Goal: Task Accomplishment & Management: Use online tool/utility

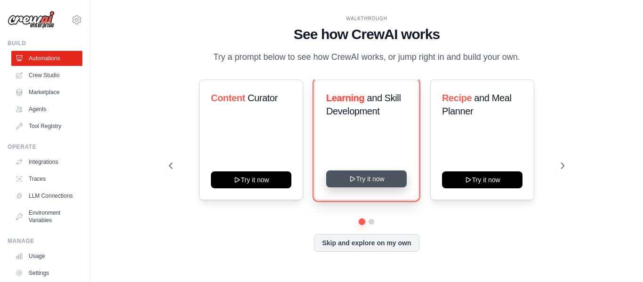
click at [378, 173] on button "Try it now" at bounding box center [366, 179] width 81 height 17
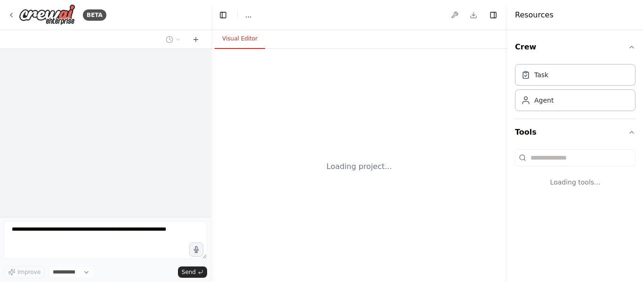
select select "****"
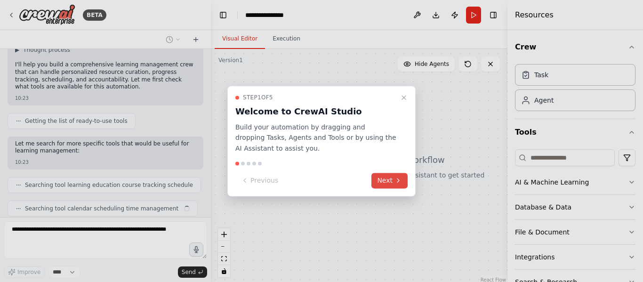
scroll to position [95, 0]
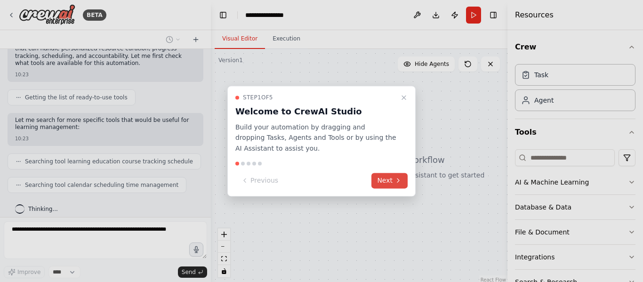
click at [389, 179] on button "Next" at bounding box center [390, 181] width 36 height 16
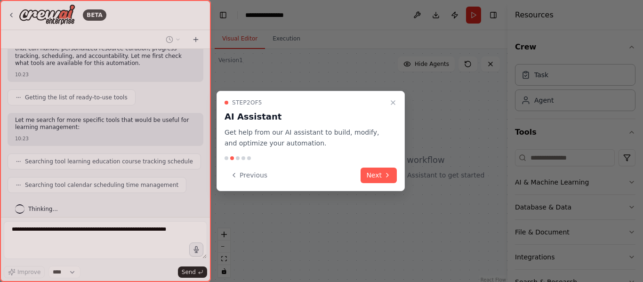
scroll to position [118, 0]
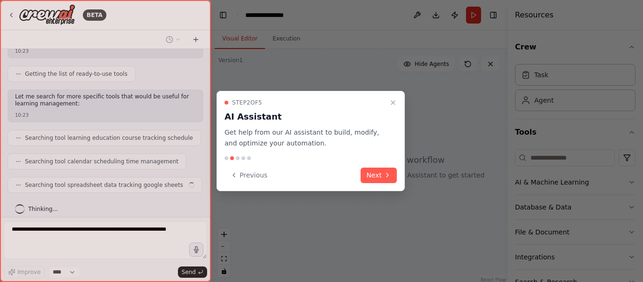
click at [389, 179] on button "Next" at bounding box center [379, 176] width 36 height 16
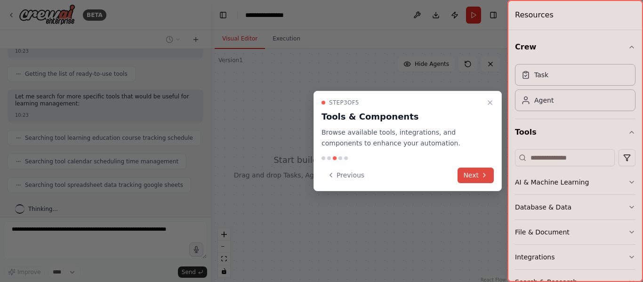
click at [468, 175] on button "Next" at bounding box center [476, 176] width 36 height 16
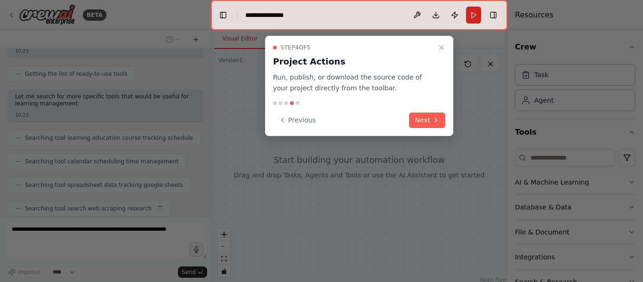
scroll to position [142, 0]
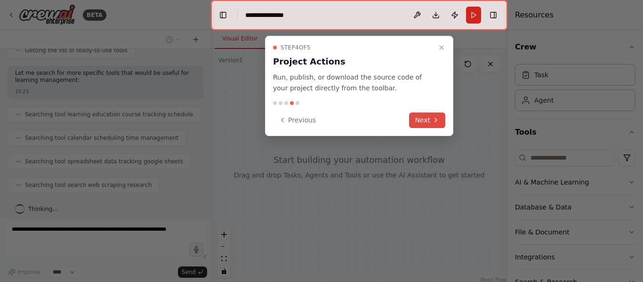
click at [433, 125] on button "Next" at bounding box center [427, 121] width 36 height 16
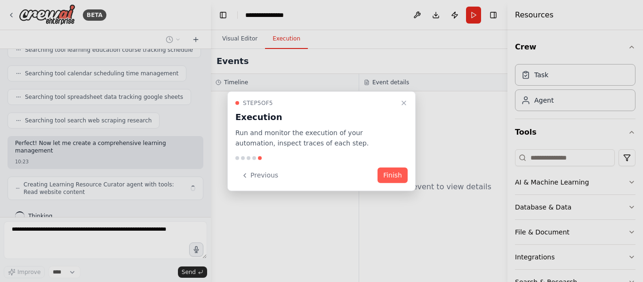
scroll to position [214, 0]
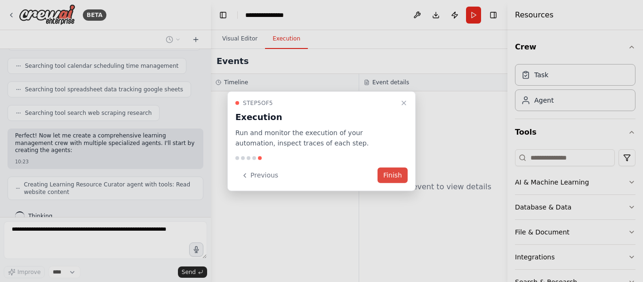
click at [387, 176] on button "Finish" at bounding box center [393, 176] width 30 height 16
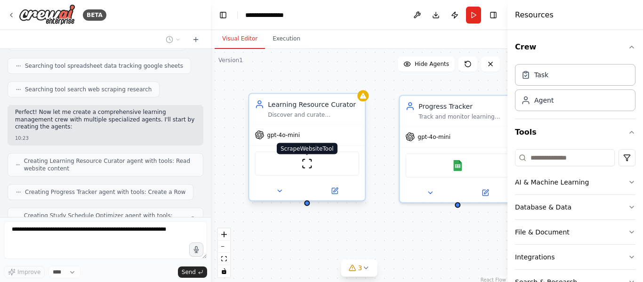
scroll to position [268, 0]
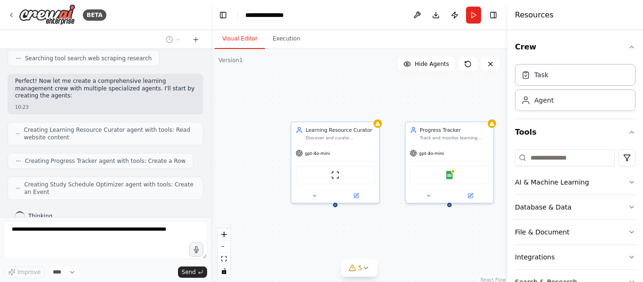
click at [411, 240] on div "Learning Resource Curator Discover and curate personalized learning resources f…" at bounding box center [359, 167] width 297 height 236
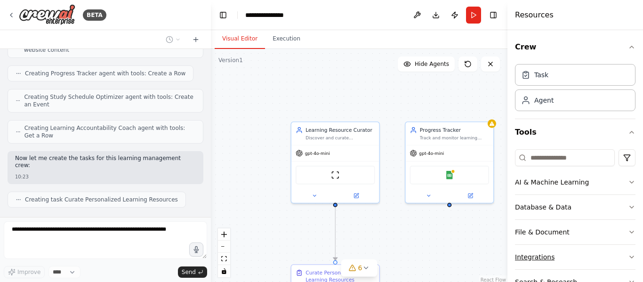
scroll to position [380, 0]
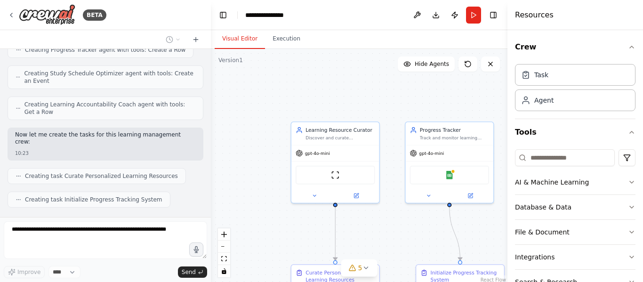
click at [412, 80] on div ".deletable-edge-delete-btn { width: 20px; height: 20px; border: 0px solid #ffff…" at bounding box center [359, 167] width 297 height 236
click at [416, 68] on button "Hide Agents" at bounding box center [426, 64] width 57 height 15
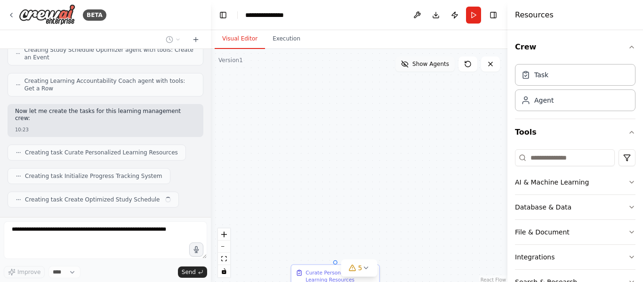
click at [416, 68] on button "Show Agents" at bounding box center [425, 64] width 59 height 15
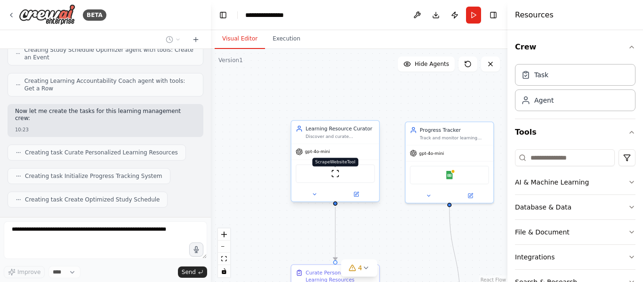
click at [336, 174] on img at bounding box center [335, 174] width 8 height 8
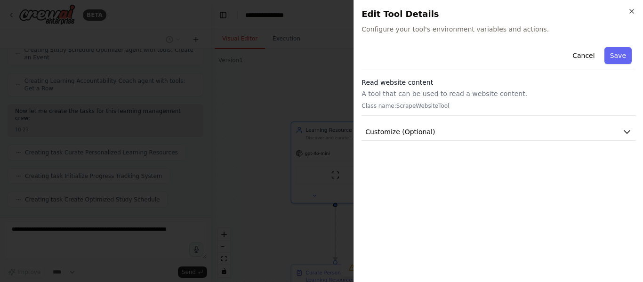
click at [446, 86] on h3 "Read website content" at bounding box center [499, 82] width 274 height 9
click at [478, 35] on div "Close Edit Tool Details Configure your tool's environment variables and actions…" at bounding box center [499, 141] width 290 height 282
click at [468, 19] on h2 "Edit Tool Details" at bounding box center [499, 14] width 274 height 13
click at [465, 27] on span "Configure your tool's environment variables and actions." at bounding box center [499, 28] width 274 height 9
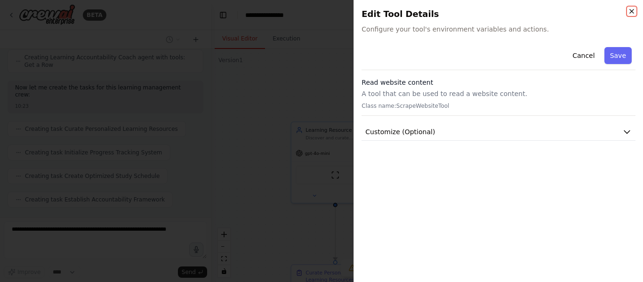
click at [633, 11] on icon "button" at bounding box center [632, 11] width 4 height 4
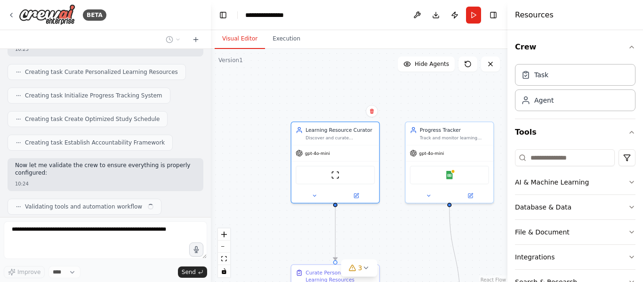
scroll to position [491, 0]
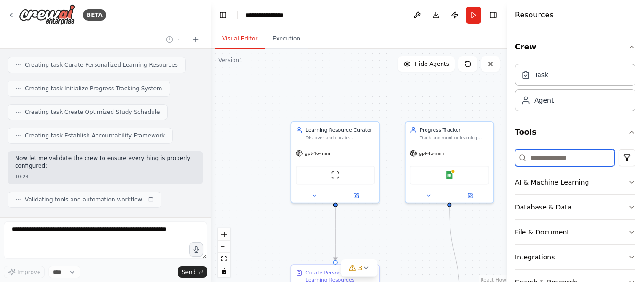
click at [572, 156] on input at bounding box center [565, 157] width 100 height 17
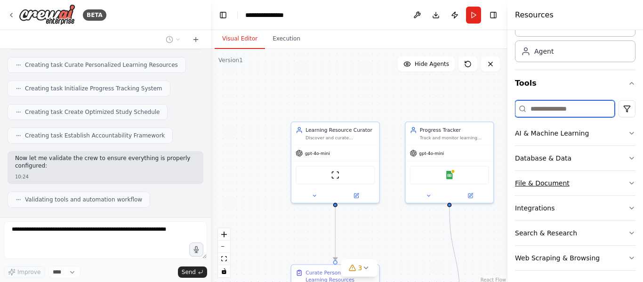
scroll to position [53, 0]
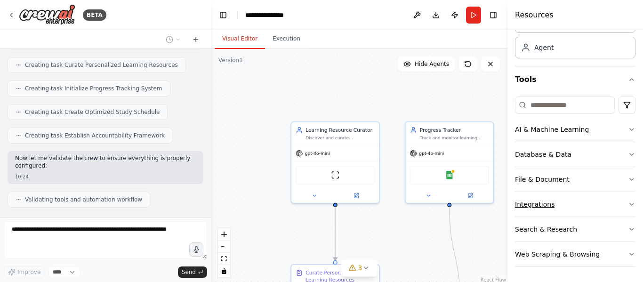
click at [575, 199] on button "Integrations" at bounding box center [575, 204] width 121 height 24
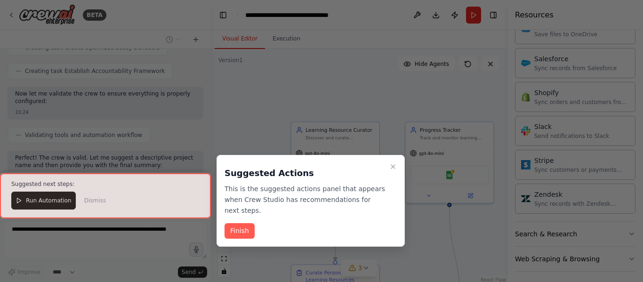
scroll to position [772, 0]
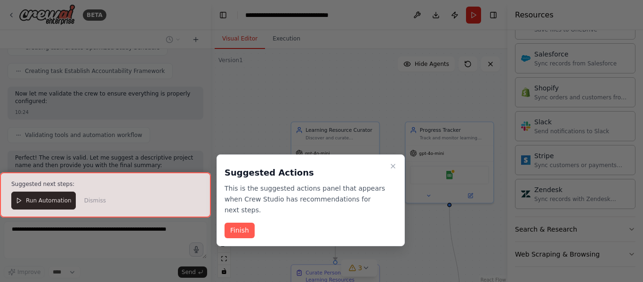
click at [91, 204] on div at bounding box center [105, 194] width 211 height 45
click at [89, 203] on div at bounding box center [105, 194] width 211 height 45
click at [38, 196] on div at bounding box center [105, 194] width 211 height 45
click at [240, 223] on button "Finish" at bounding box center [240, 231] width 30 height 16
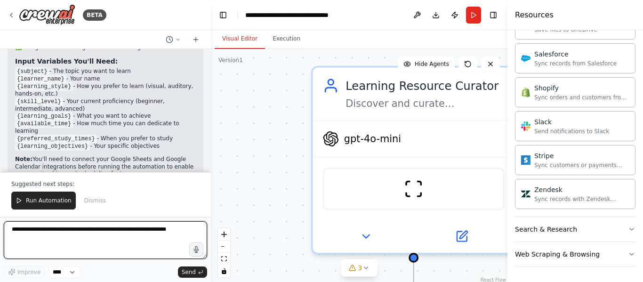
scroll to position [1005, 0]
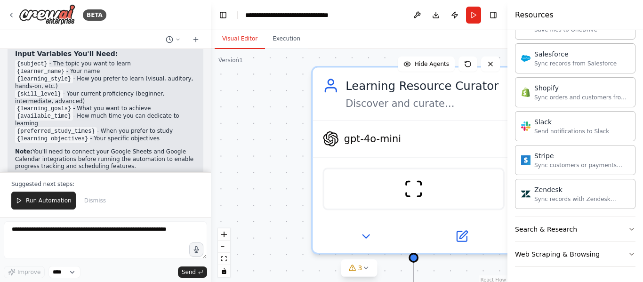
click at [232, 33] on button "Visual Editor" at bounding box center [240, 39] width 50 height 20
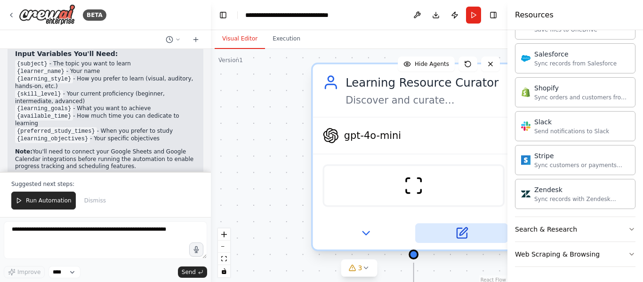
click at [463, 236] on icon at bounding box center [462, 233] width 10 height 10
